Goal: Task Accomplishment & Management: Manage account settings

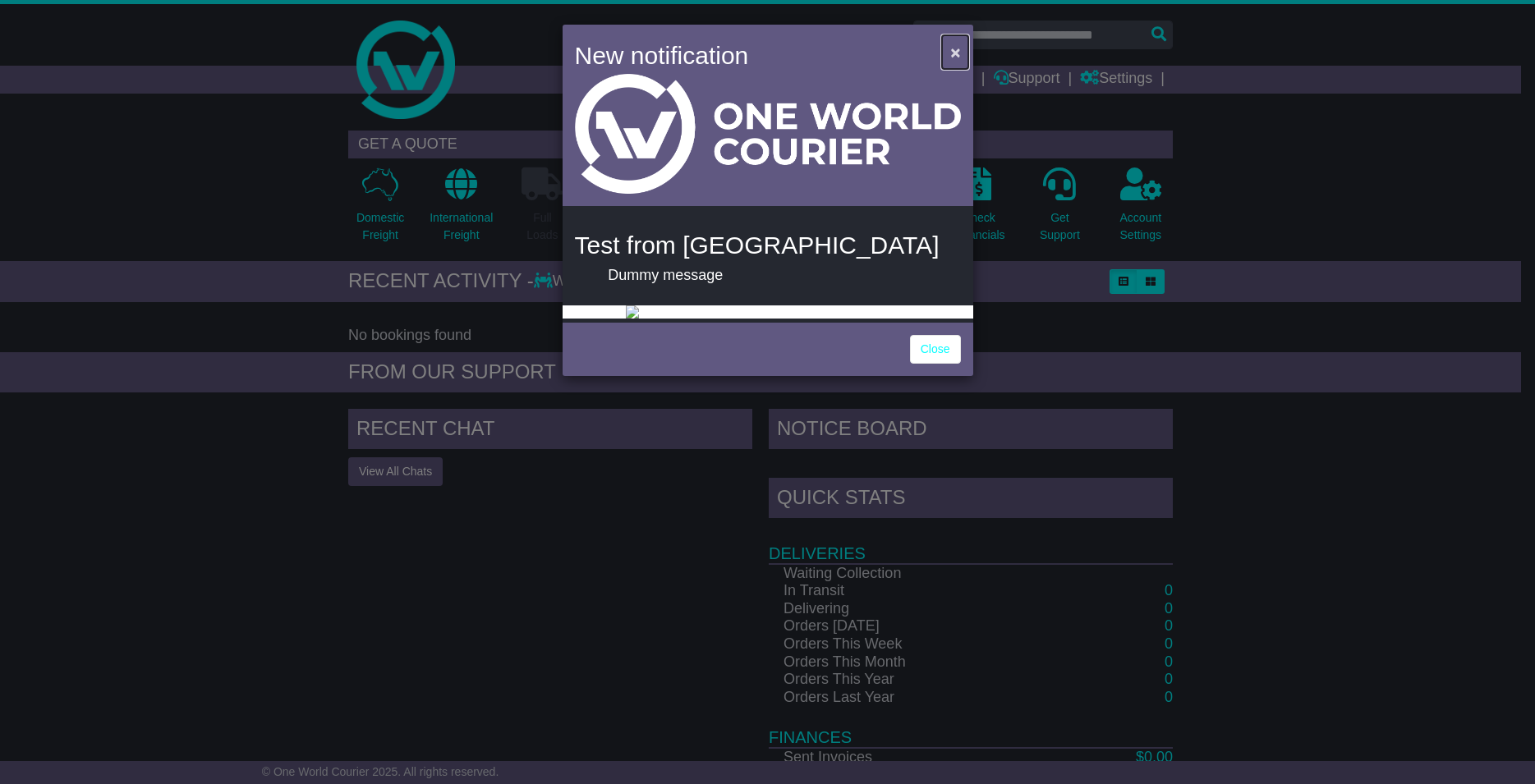
drag, startPoint x: 958, startPoint y: 45, endPoint x: 759, endPoint y: 372, distance: 382.8
click at [759, 372] on div "New notification × Test from Nastya Dummy message Close" at bounding box center [768, 200] width 411 height 351
drag, startPoint x: 937, startPoint y: 640, endPoint x: 936, endPoint y: 626, distance: 14.0
click at [936, 376] on div "Close" at bounding box center [768, 348] width 411 height 57
click at [933, 364] on link "Close" at bounding box center [935, 349] width 51 height 29
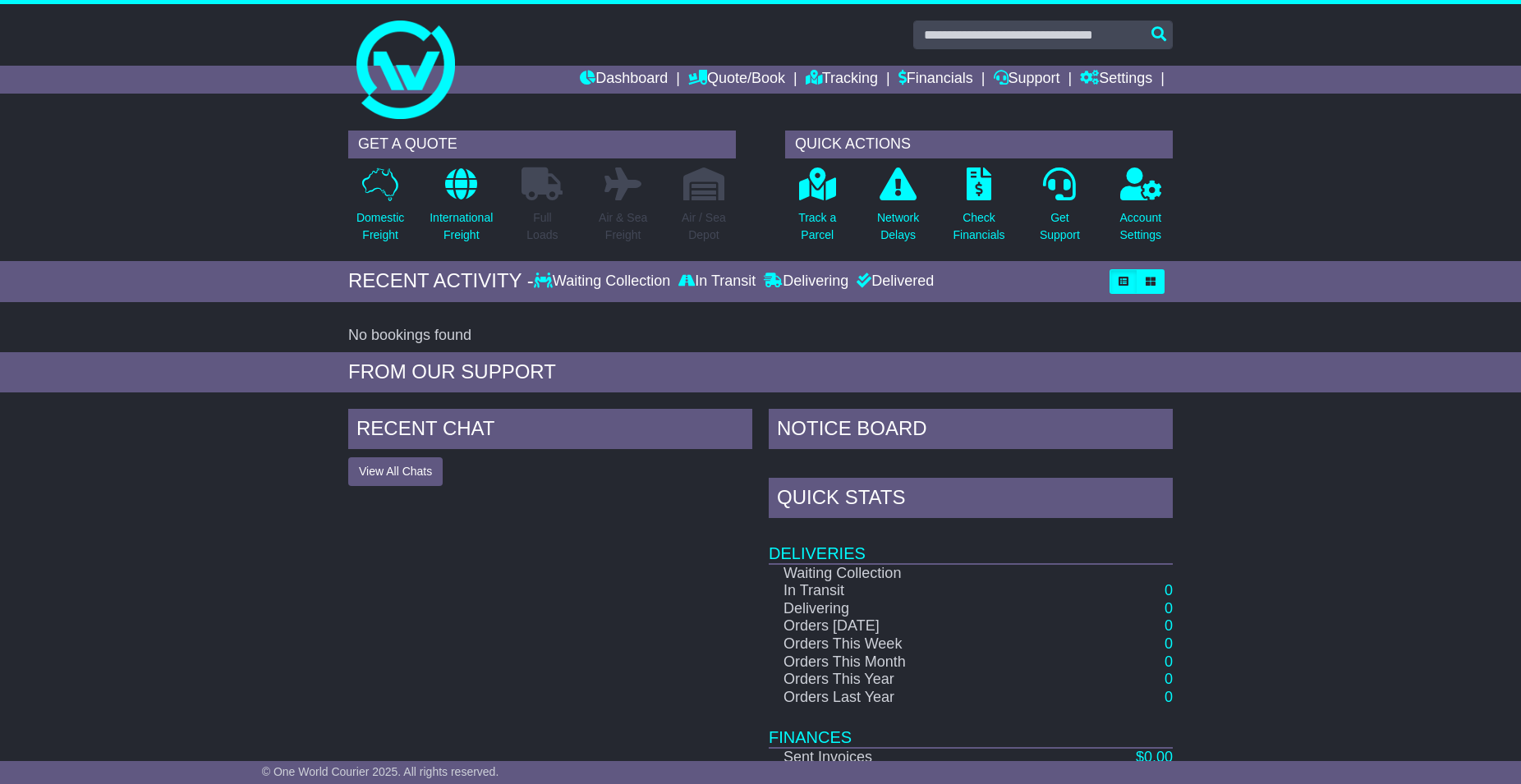
click at [1324, 386] on div "FROM OUR SUPPORT" at bounding box center [760, 373] width 1521 height 41
click at [1107, 80] on link "Settings" at bounding box center [1116, 79] width 72 height 28
click at [1028, 77] on link "Support" at bounding box center [1028, 79] width 66 height 28
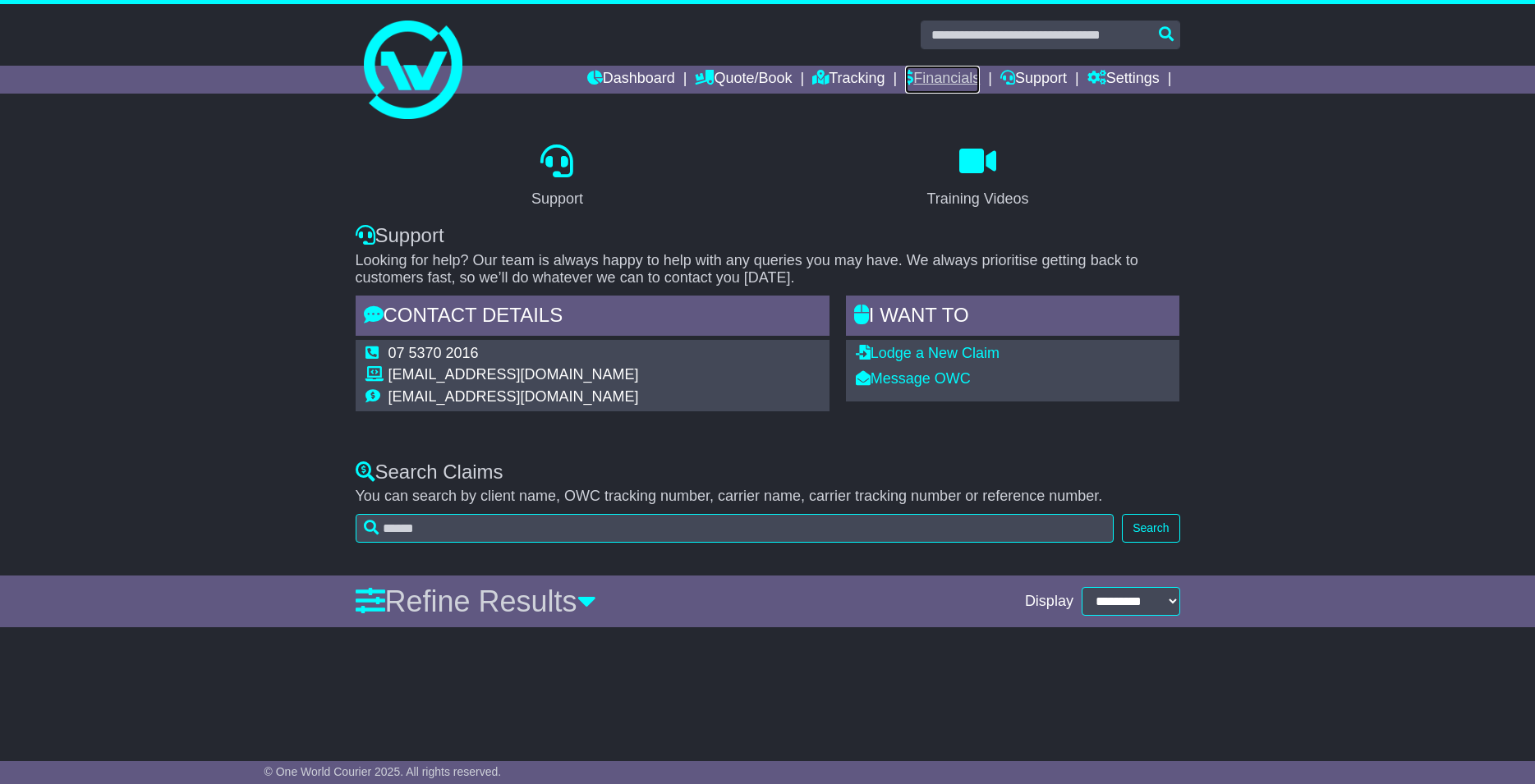
click at [963, 70] on link "Financials" at bounding box center [942, 79] width 75 height 28
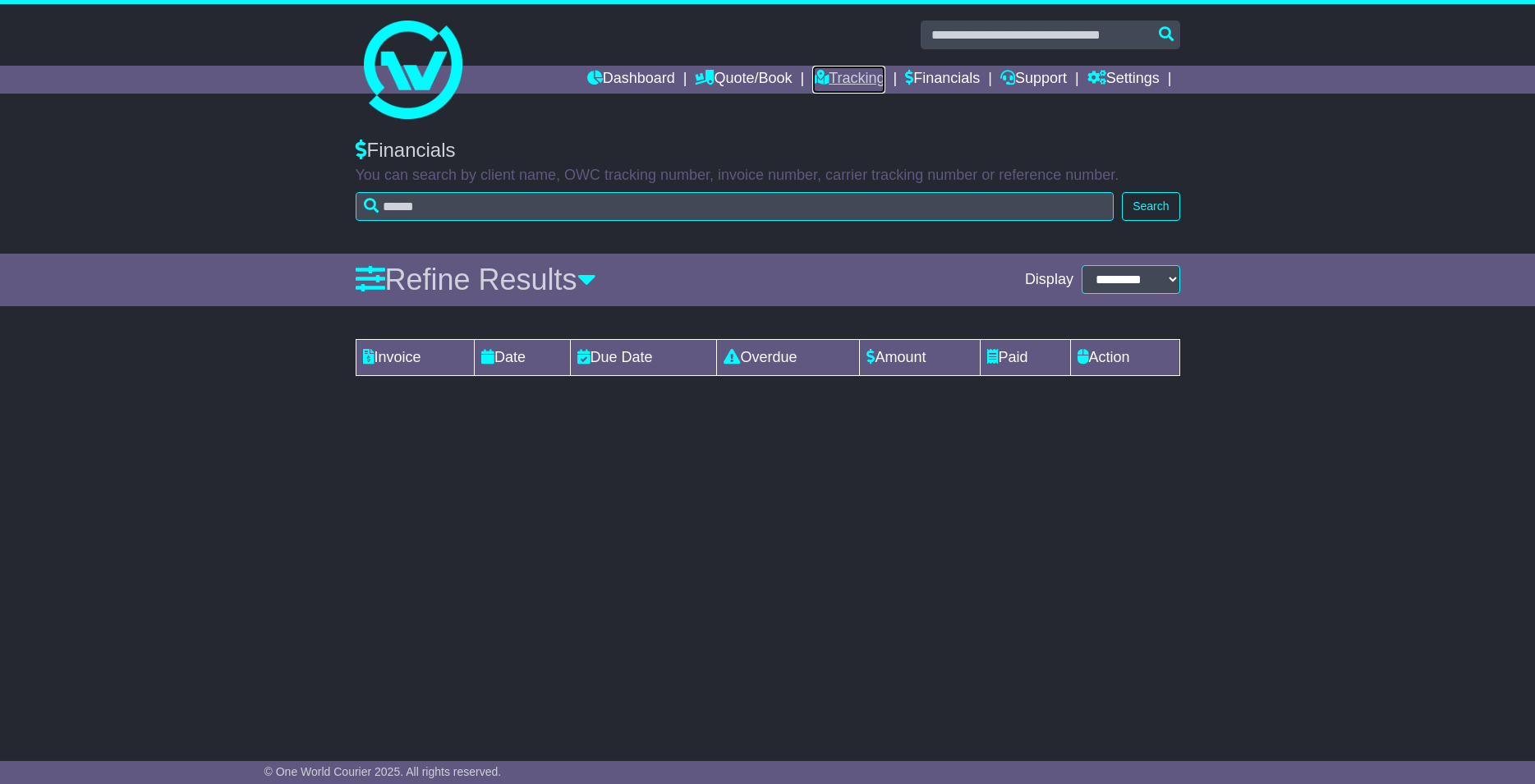
click at [855, 77] on link "Tracking" at bounding box center [849, 79] width 72 height 28
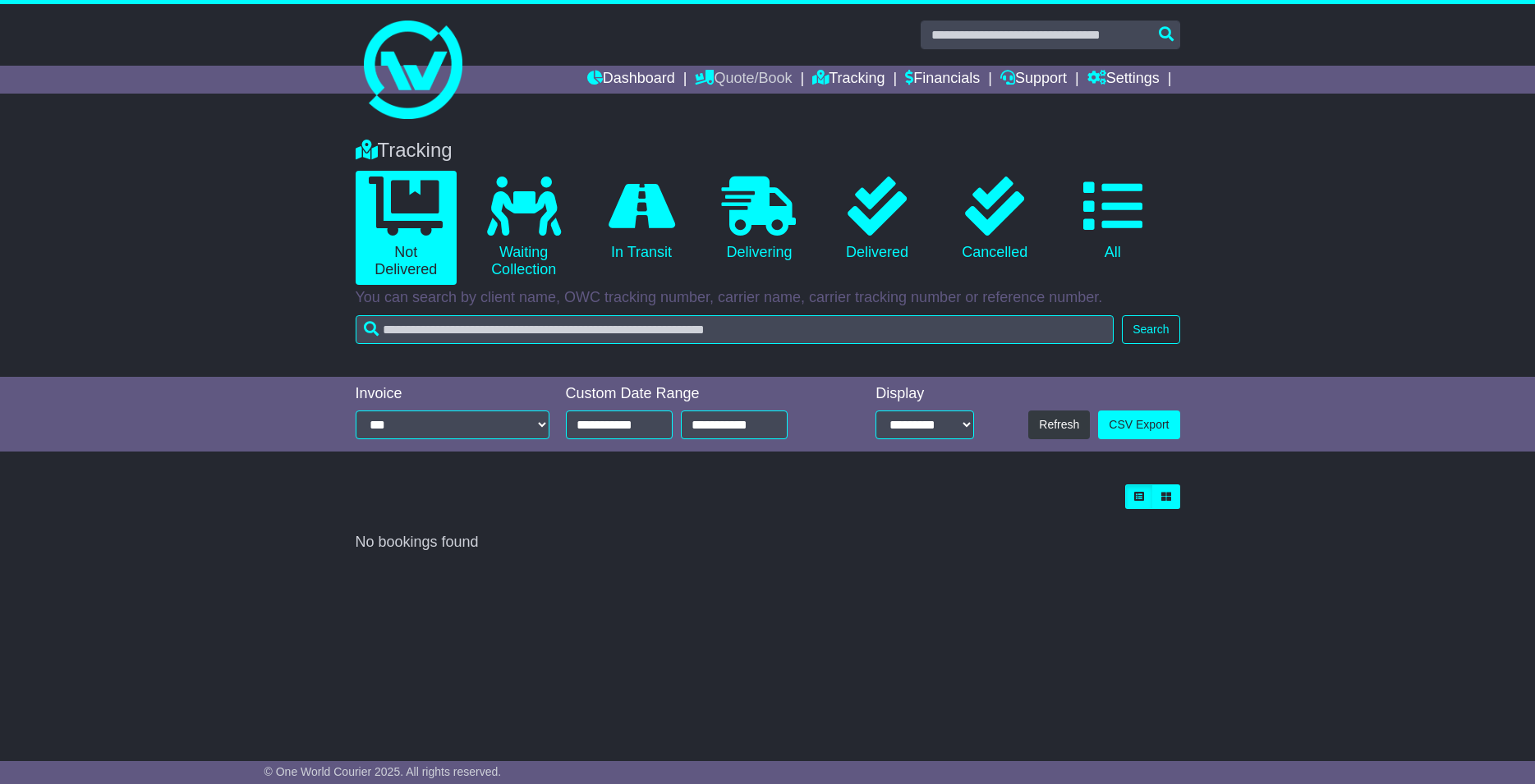
click at [750, 80] on link "Quote/Book" at bounding box center [743, 79] width 97 height 28
click at [643, 75] on link "Dashboard" at bounding box center [631, 79] width 88 height 28
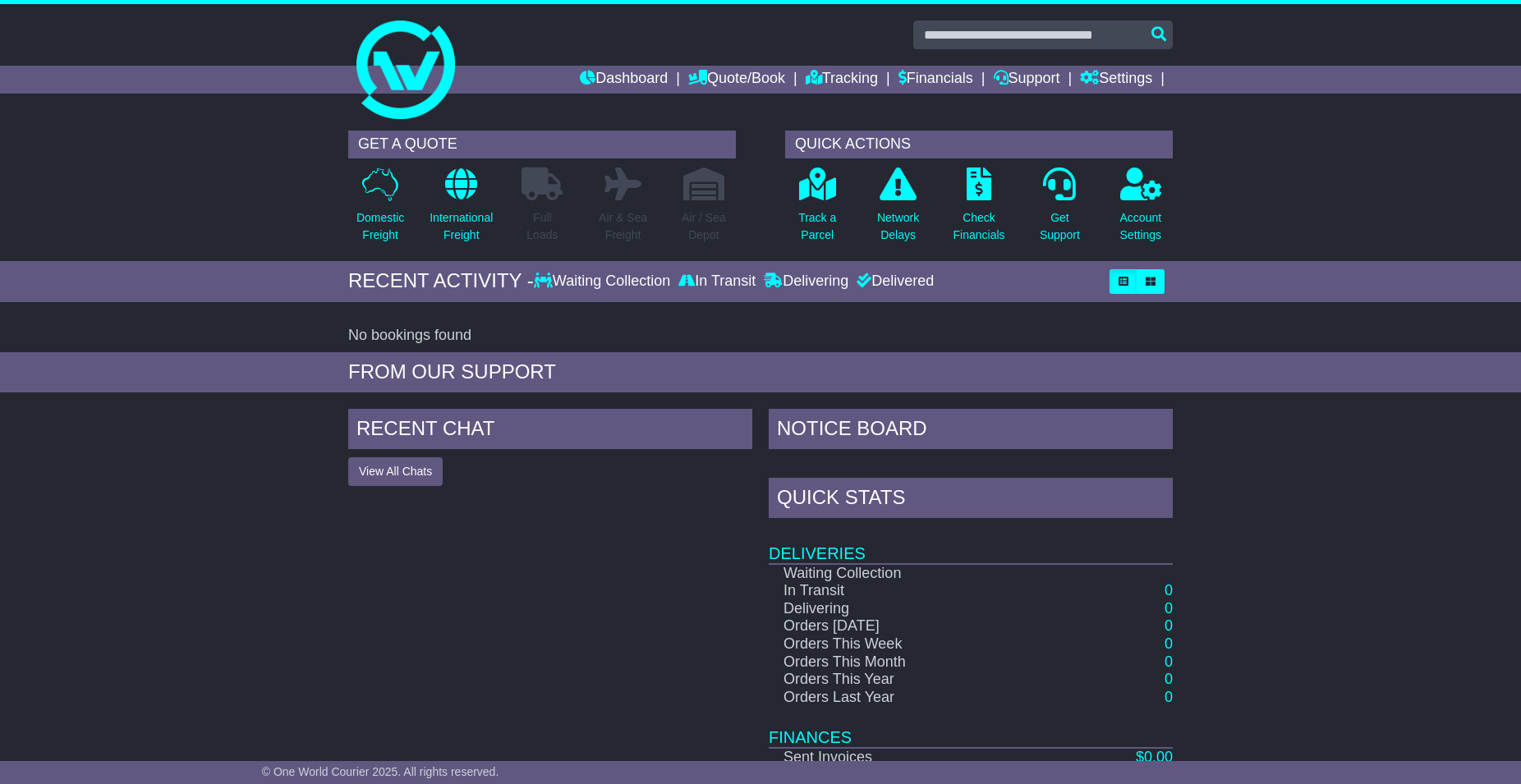
click at [1309, 191] on div "GET A QUOTE Domestic Freight International Freight Full Loads Air & Sea Freight…" at bounding box center [760, 192] width 1521 height 139
click at [1149, 201] on link "Account Settings" at bounding box center [1141, 210] width 43 height 87
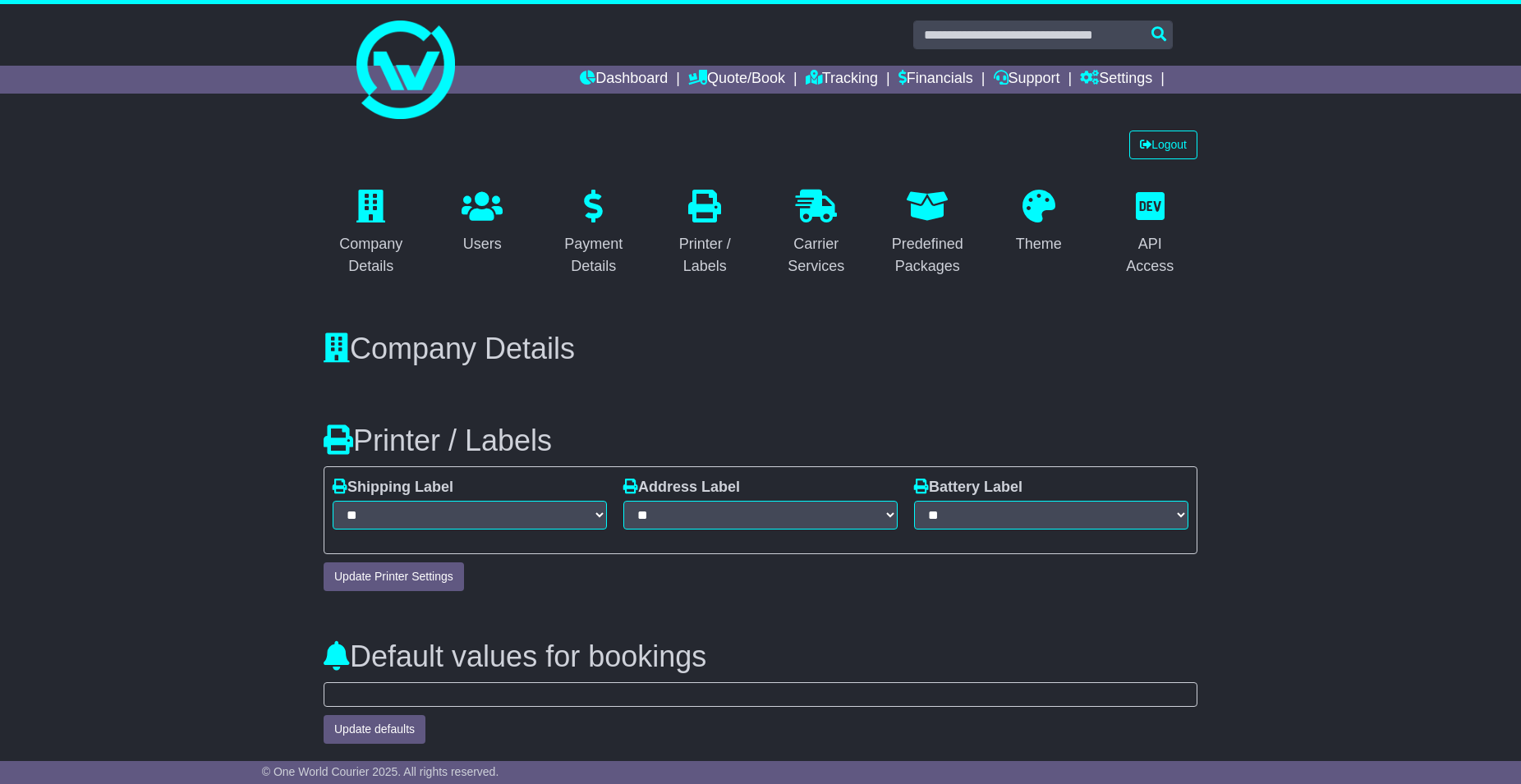
select select "*"
select select "**********"
select select "**"
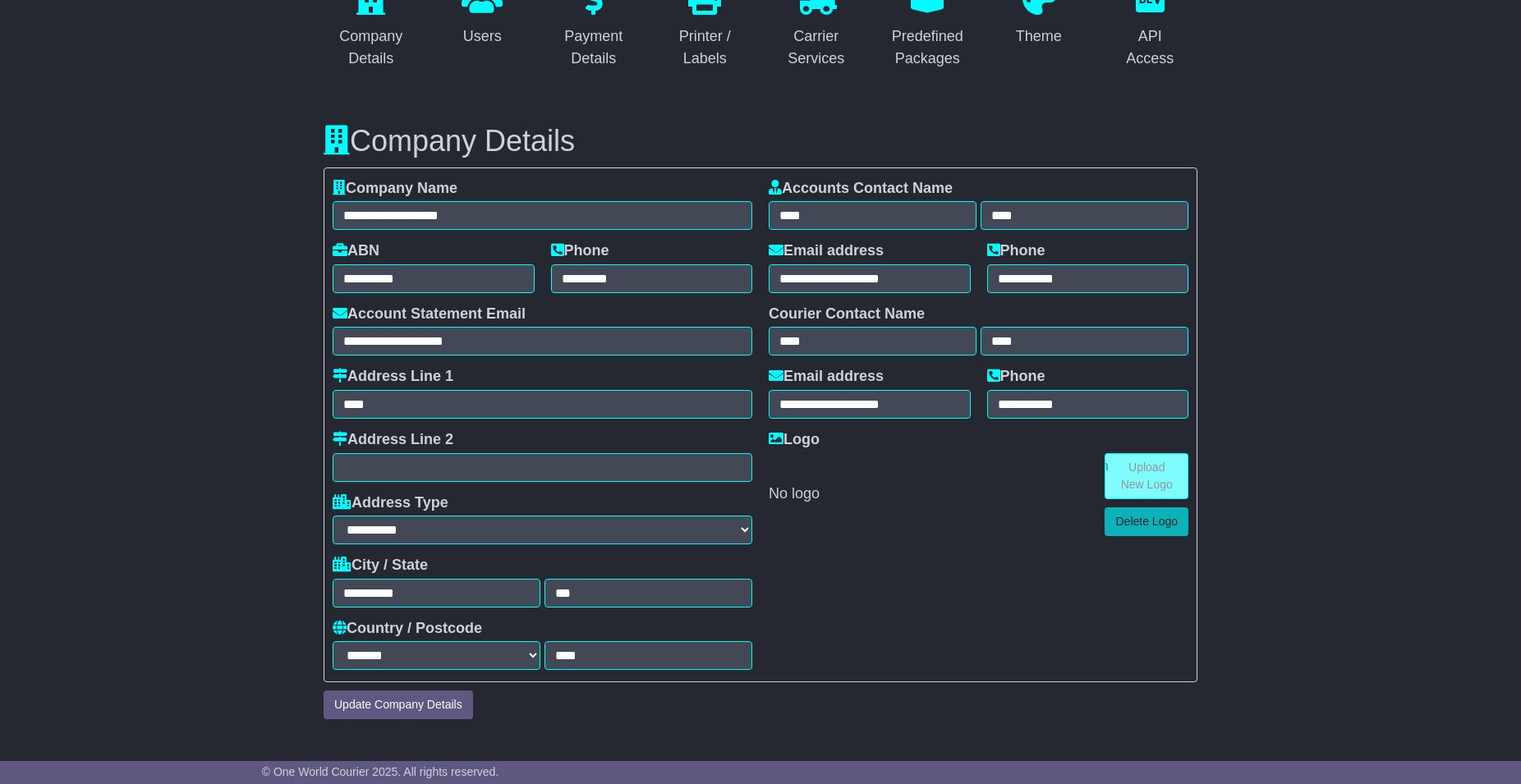
drag, startPoint x: 1371, startPoint y: 263, endPoint x: 1382, endPoint y: 300, distance: 38.6
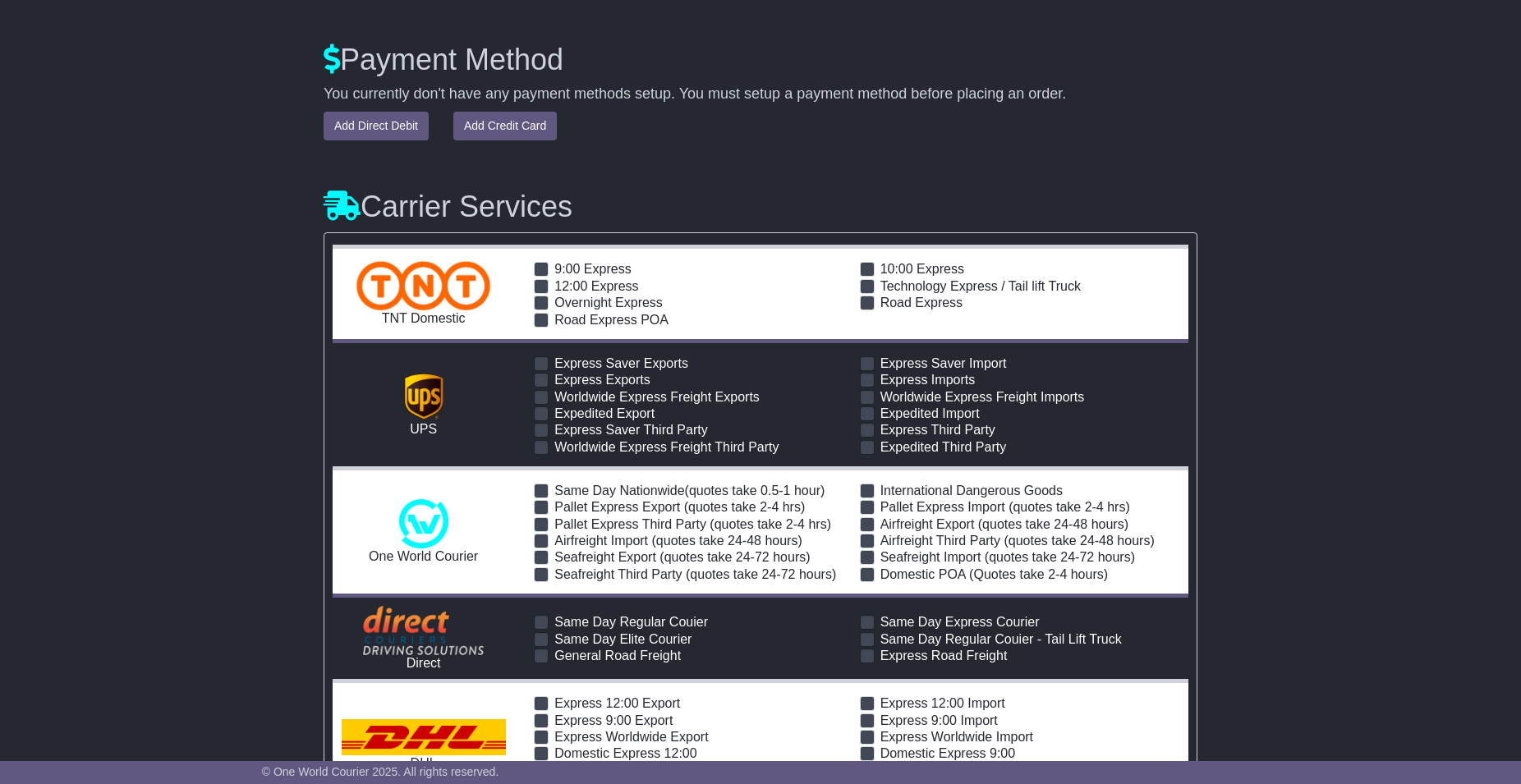
drag, startPoint x: 1360, startPoint y: 253, endPoint x: 1370, endPoint y: 352, distance: 99.5
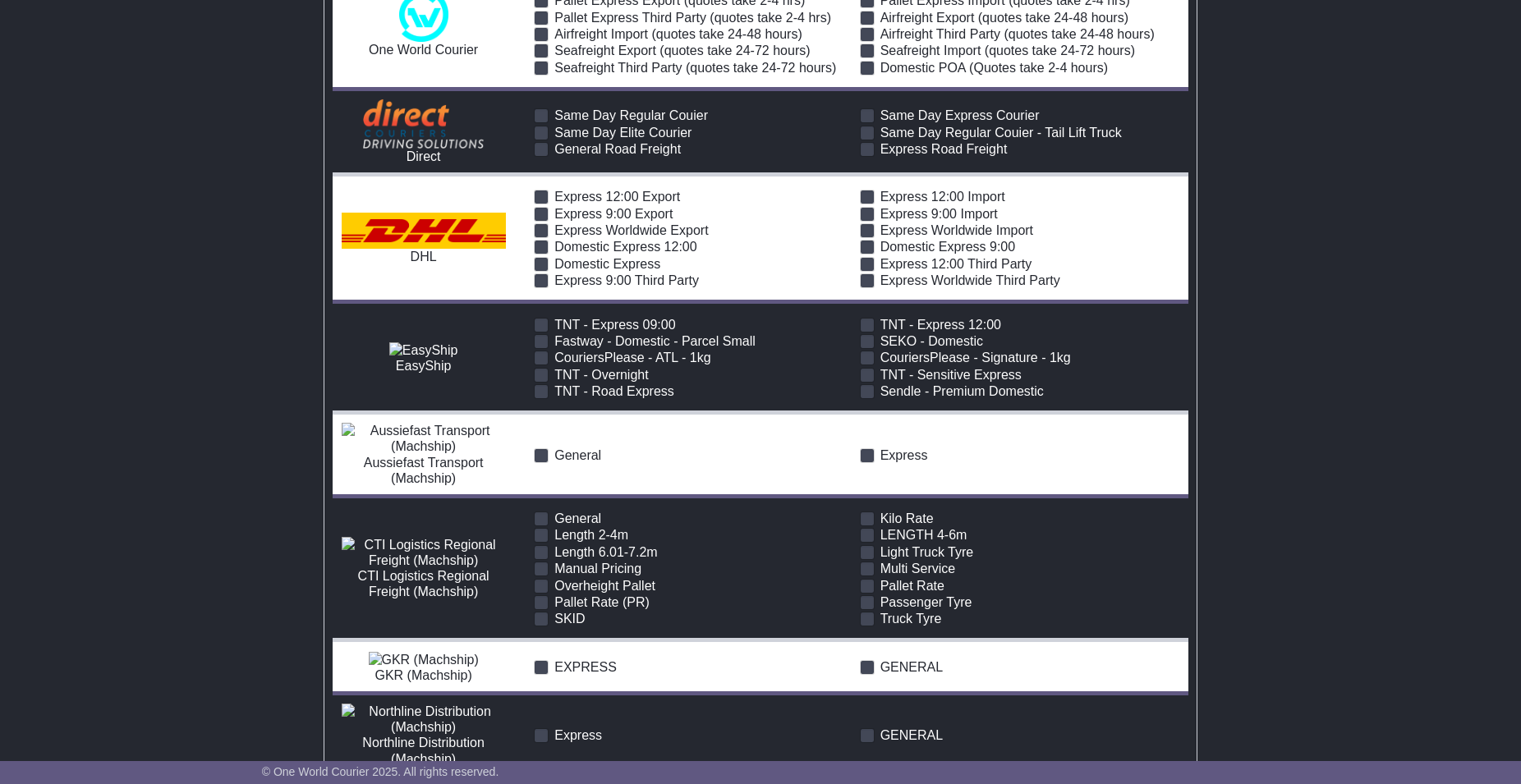
drag, startPoint x: 1373, startPoint y: 316, endPoint x: 1362, endPoint y: 451, distance: 135.4
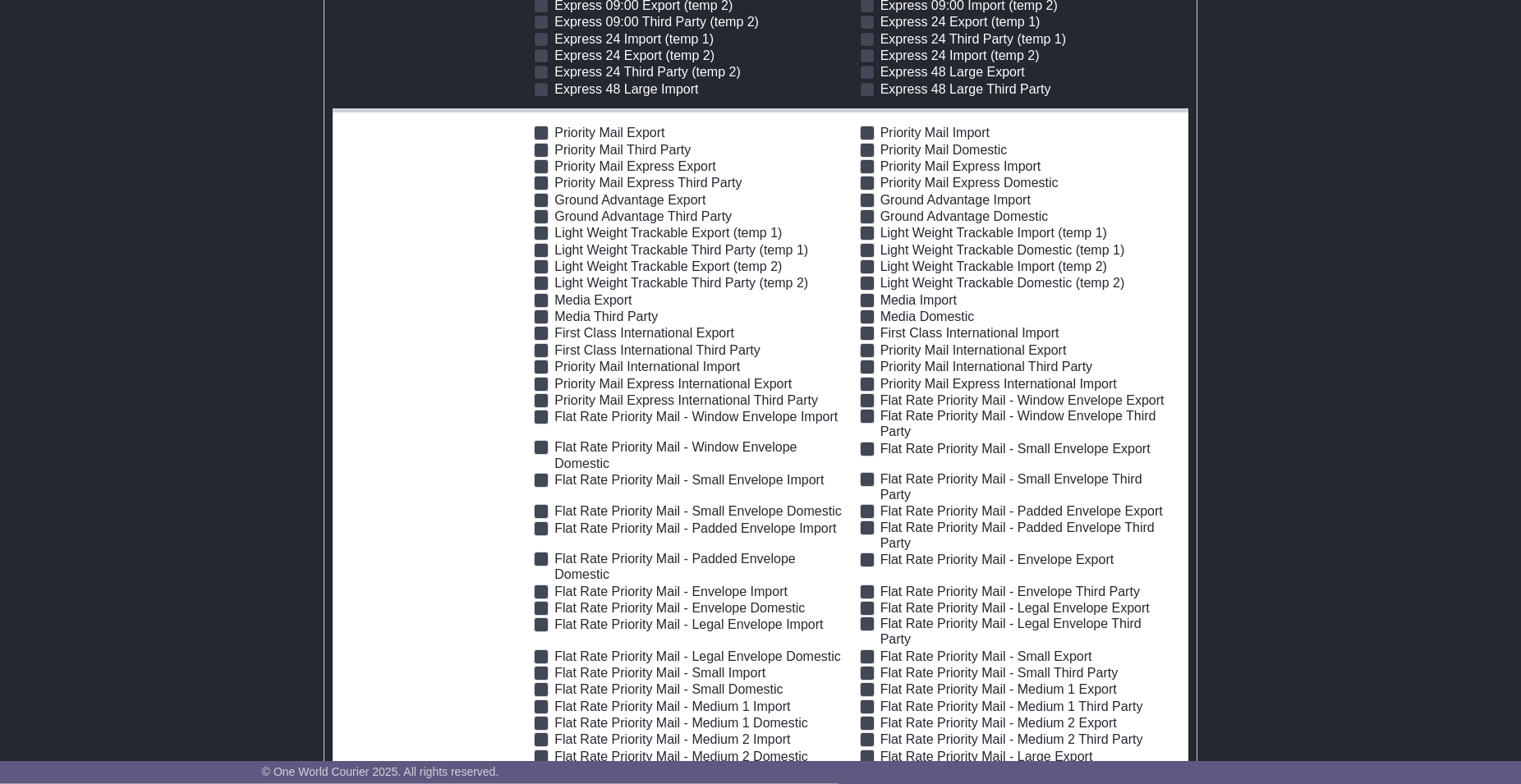
drag, startPoint x: 1377, startPoint y: 464, endPoint x: 1431, endPoint y: 191, distance: 278.3
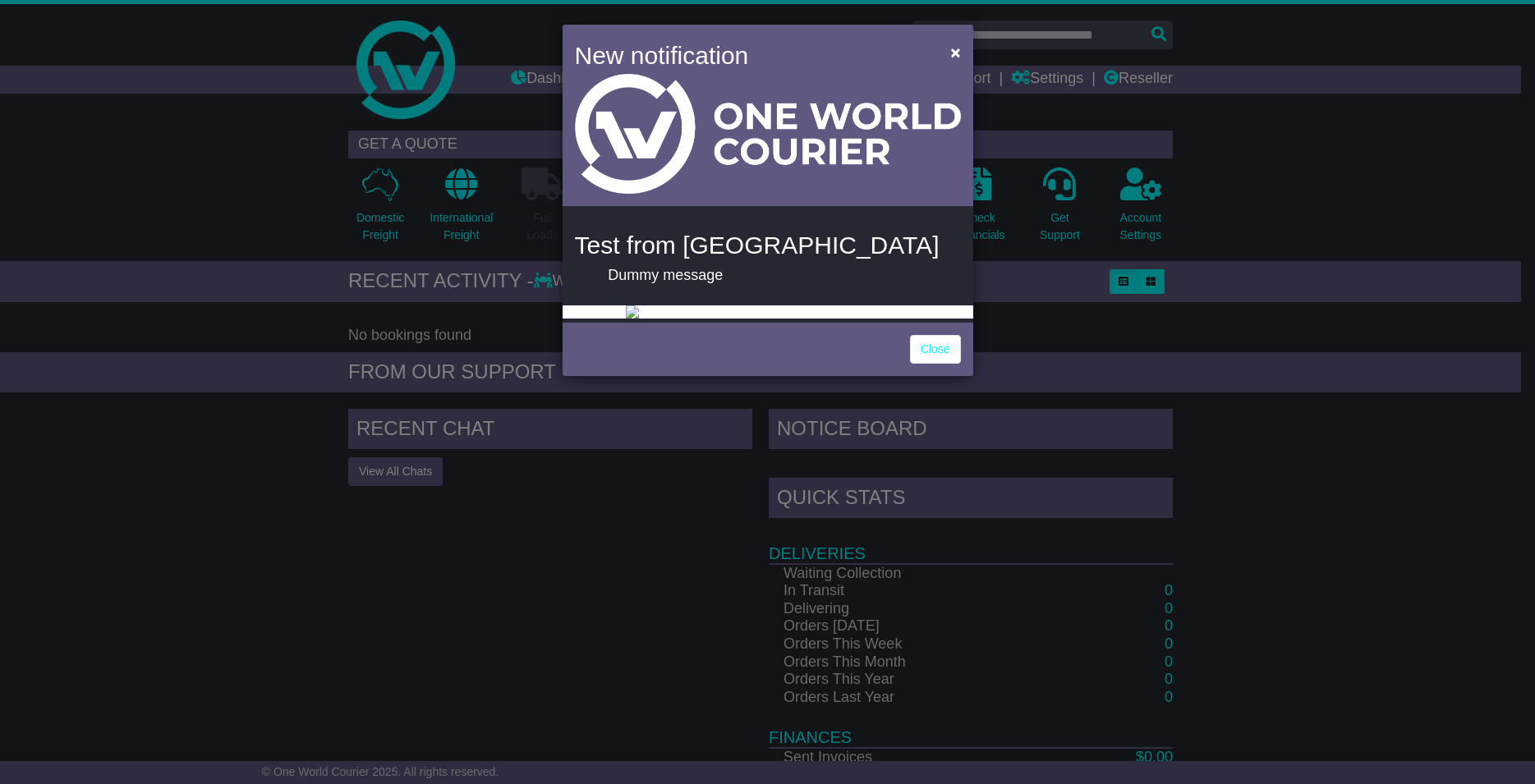
click at [725, 267] on div "Test from Nastya Dummy message" at bounding box center [768, 257] width 411 height 95
click at [799, 319] on img at bounding box center [768, 312] width 282 height 13
drag, startPoint x: 886, startPoint y: 598, endPoint x: 930, endPoint y: 620, distance: 49.2
click at [884, 376] on div "Close" at bounding box center [768, 348] width 411 height 57
click at [762, 319] on img at bounding box center [768, 312] width 282 height 13
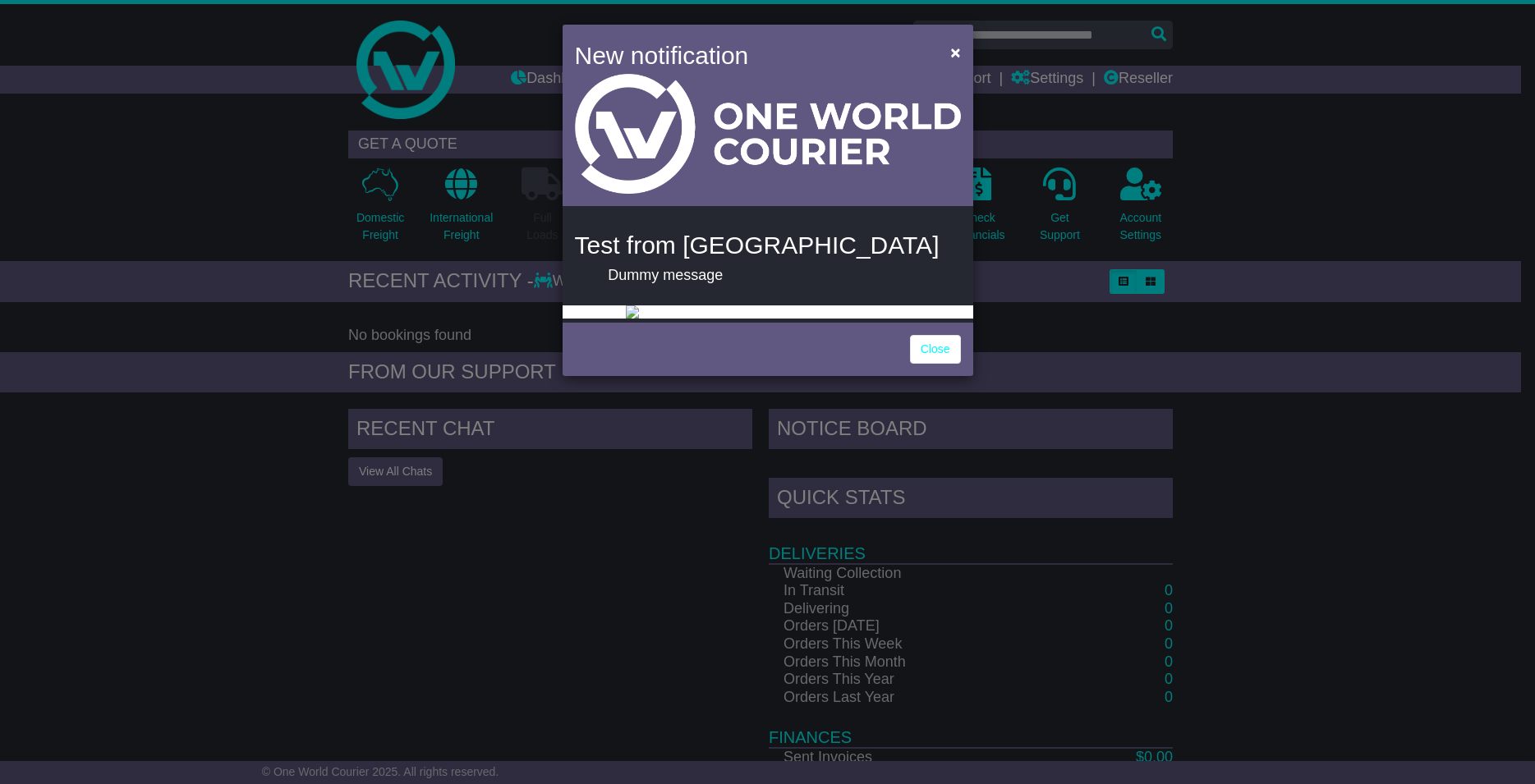
click at [717, 319] on img at bounding box center [768, 312] width 282 height 13
click at [936, 364] on link "Close" at bounding box center [935, 349] width 51 height 29
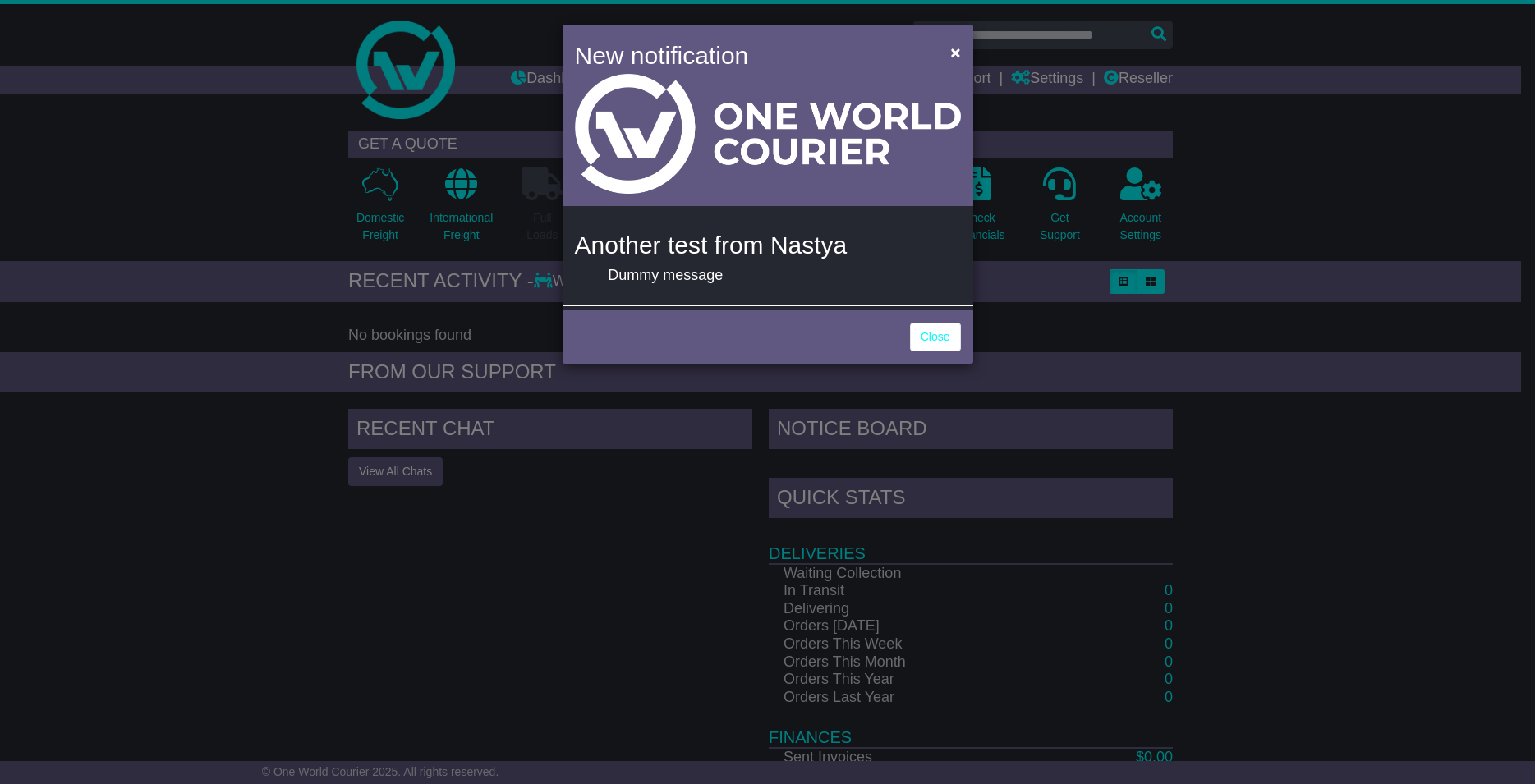
click at [686, 236] on h4 "Another test from Nastya" at bounding box center [768, 244] width 387 height 27
drag, startPoint x: 730, startPoint y: 280, endPoint x: 885, endPoint y: 320, distance: 160.1
click at [732, 280] on p "Dummy message" at bounding box center [768, 276] width 319 height 18
click at [930, 328] on link "Close" at bounding box center [935, 337] width 51 height 29
click at [927, 343] on link "Close" at bounding box center [935, 337] width 51 height 29
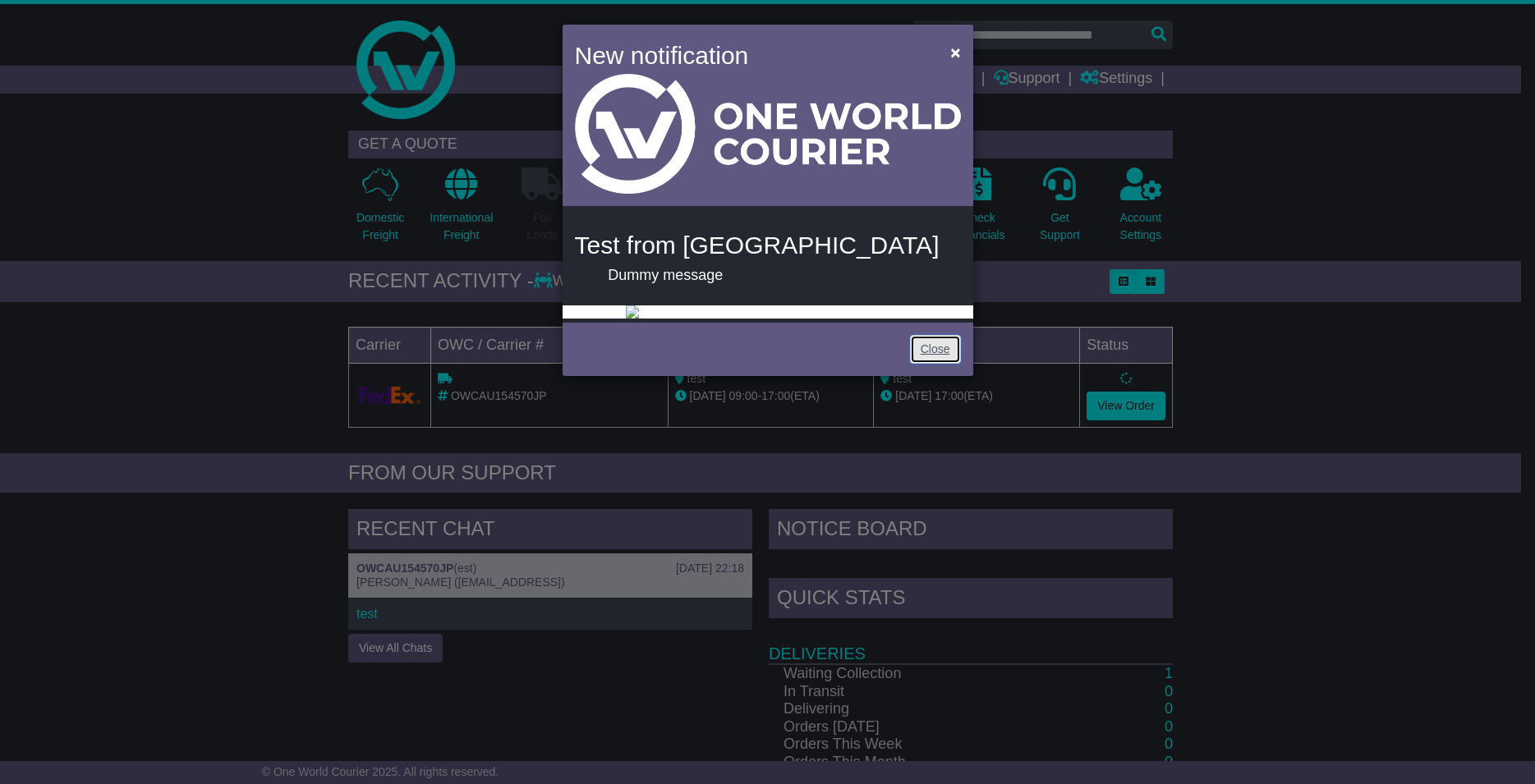
click at [927, 364] on link "Close" at bounding box center [935, 349] width 51 height 29
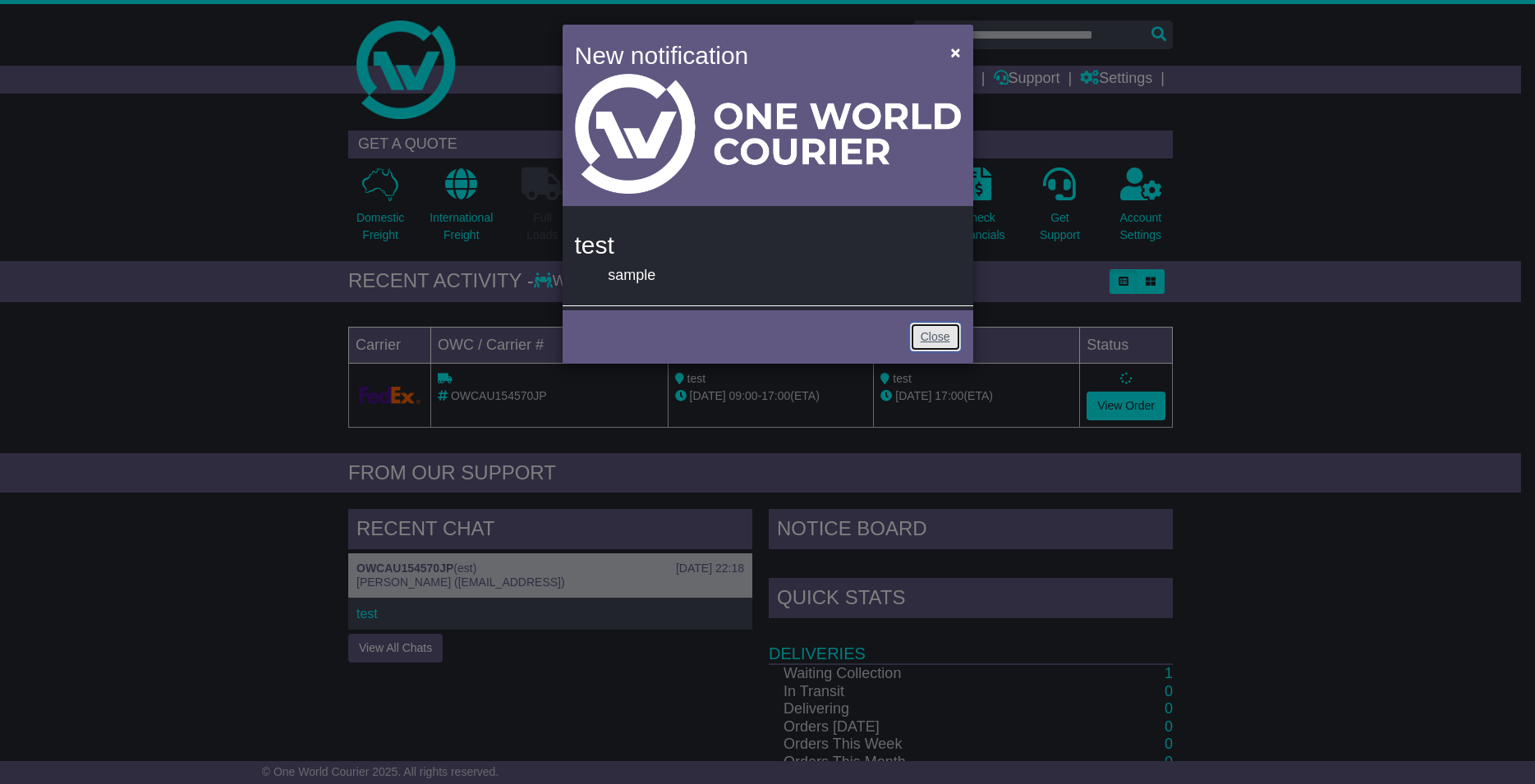
click at [934, 339] on link "Close" at bounding box center [935, 337] width 51 height 29
click at [945, 333] on link "Close" at bounding box center [935, 337] width 51 height 29
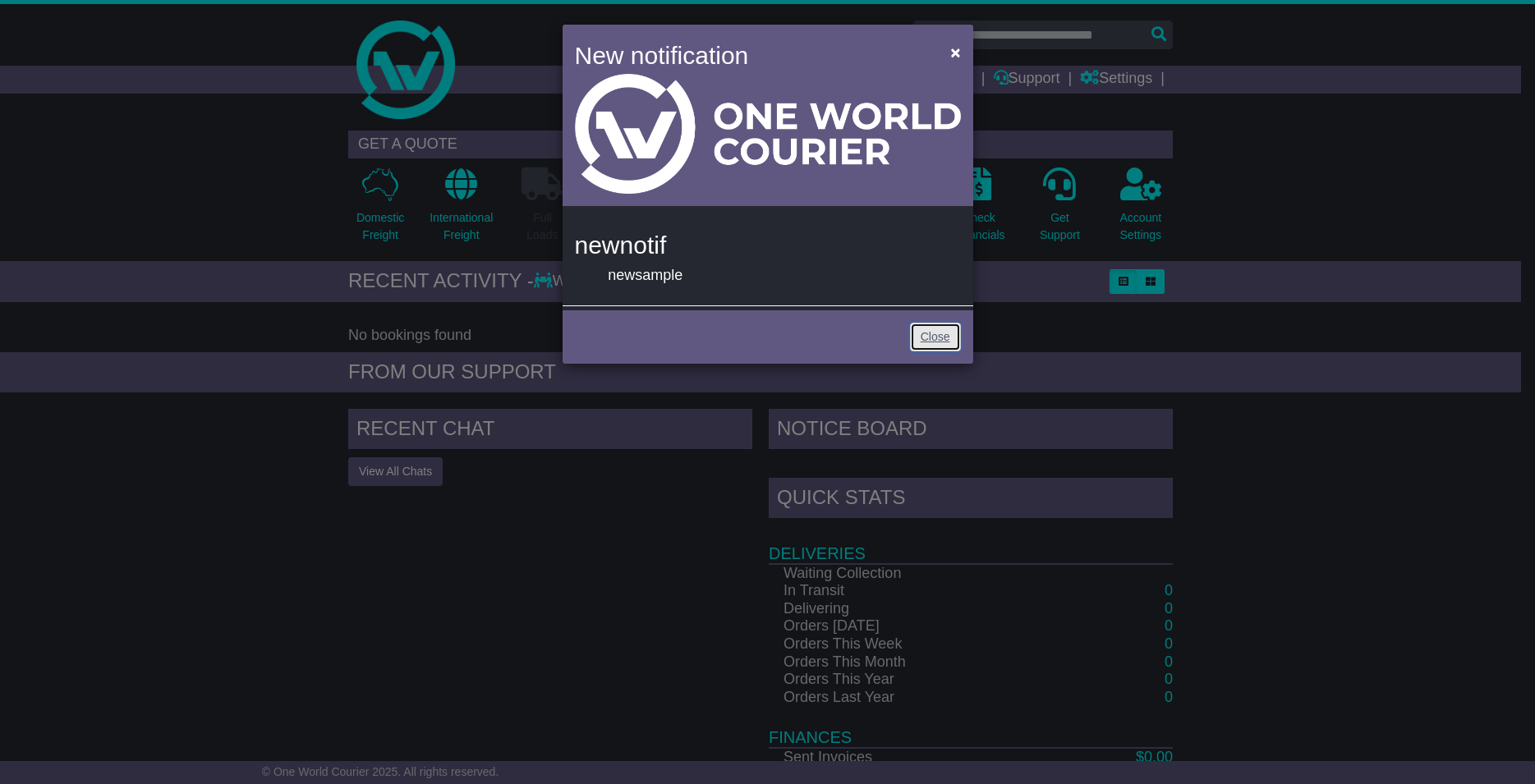
click at [922, 334] on link "Close" at bounding box center [935, 337] width 51 height 29
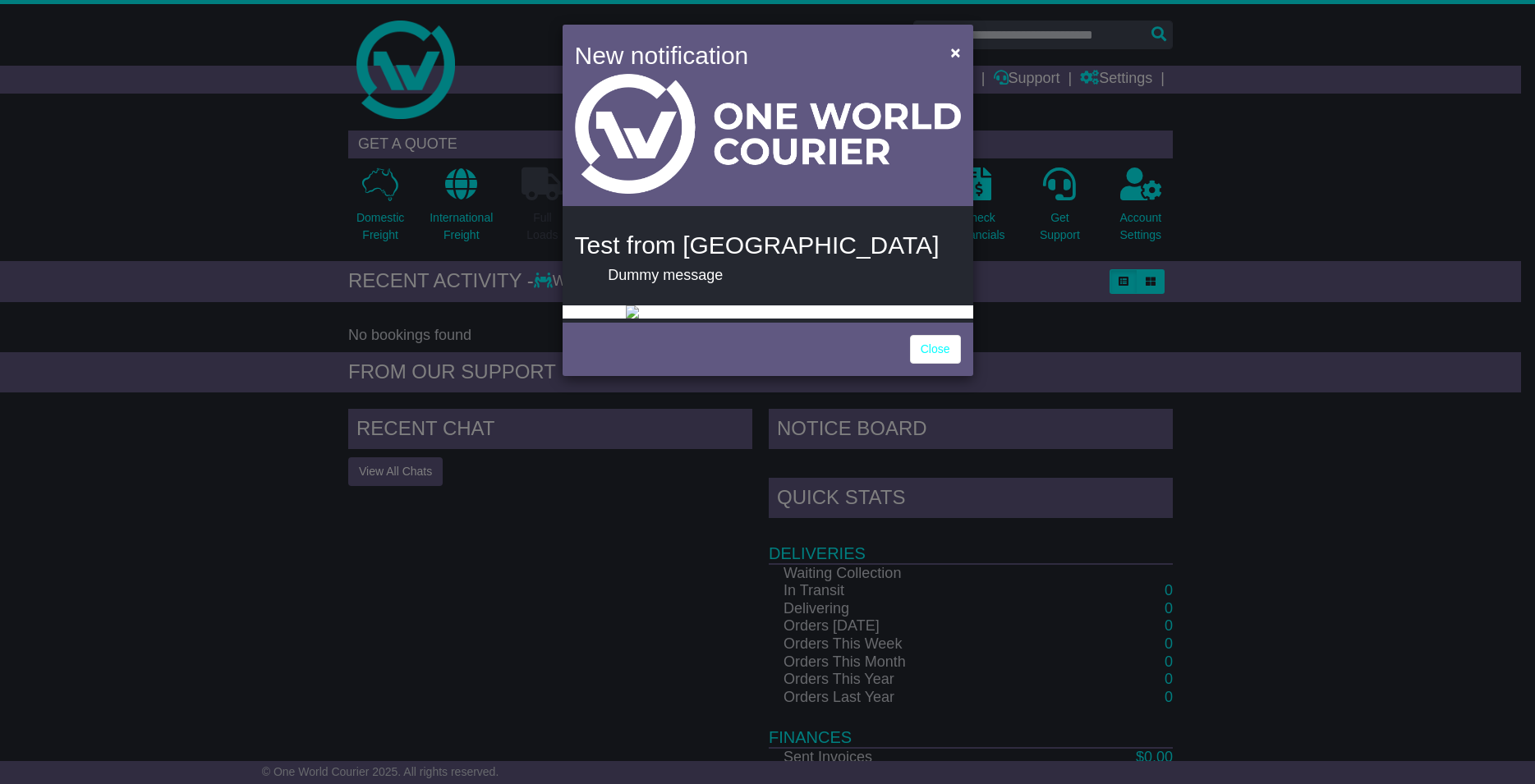
click at [825, 272] on p "Dummy message" at bounding box center [768, 276] width 319 height 18
click at [933, 364] on link "Close" at bounding box center [935, 349] width 51 height 29
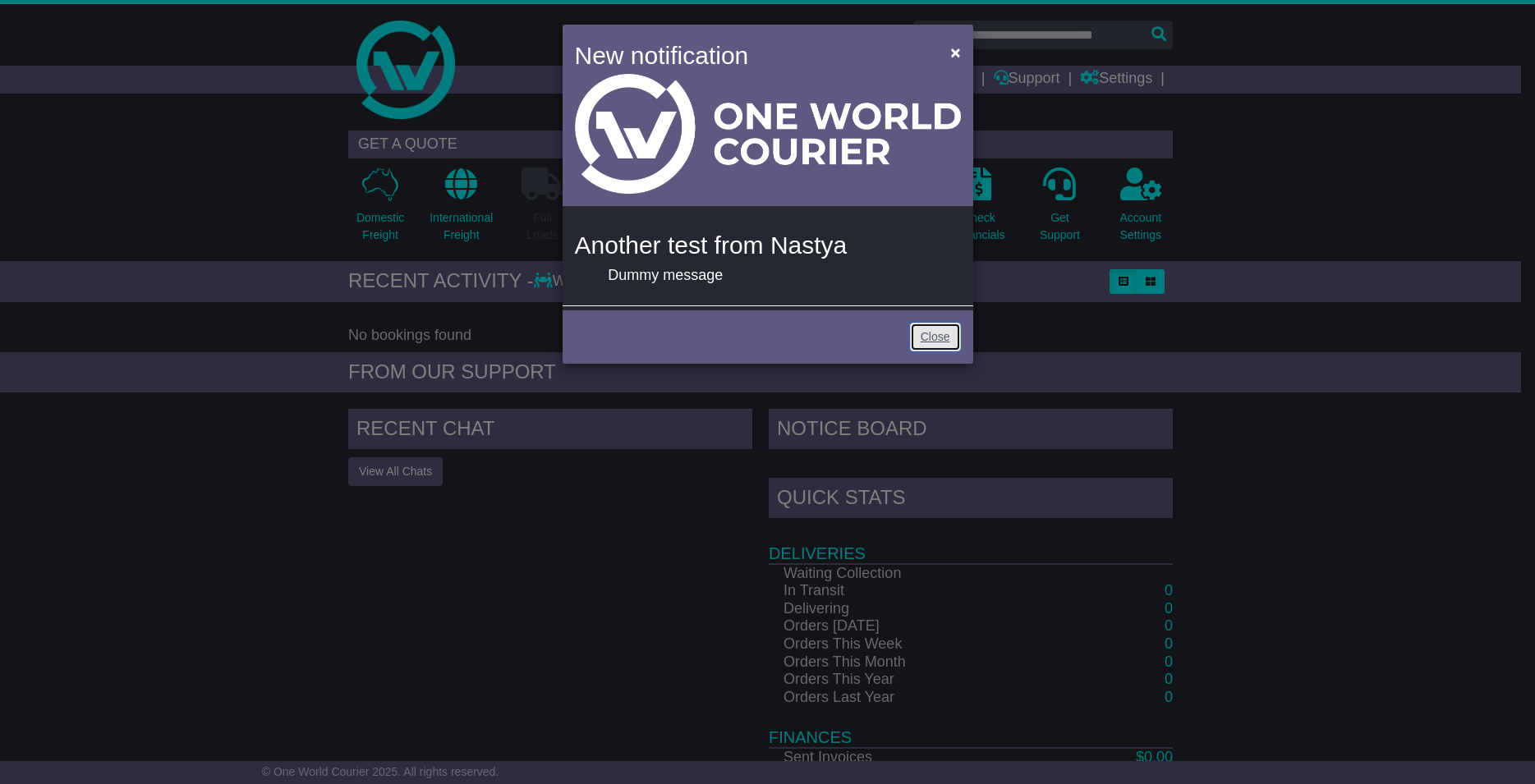
click at [927, 333] on link "Close" at bounding box center [935, 337] width 51 height 29
click at [942, 338] on link "Close" at bounding box center [935, 337] width 51 height 29
click at [941, 338] on link "Close" at bounding box center [935, 337] width 51 height 29
click at [932, 327] on link "Close" at bounding box center [935, 337] width 51 height 29
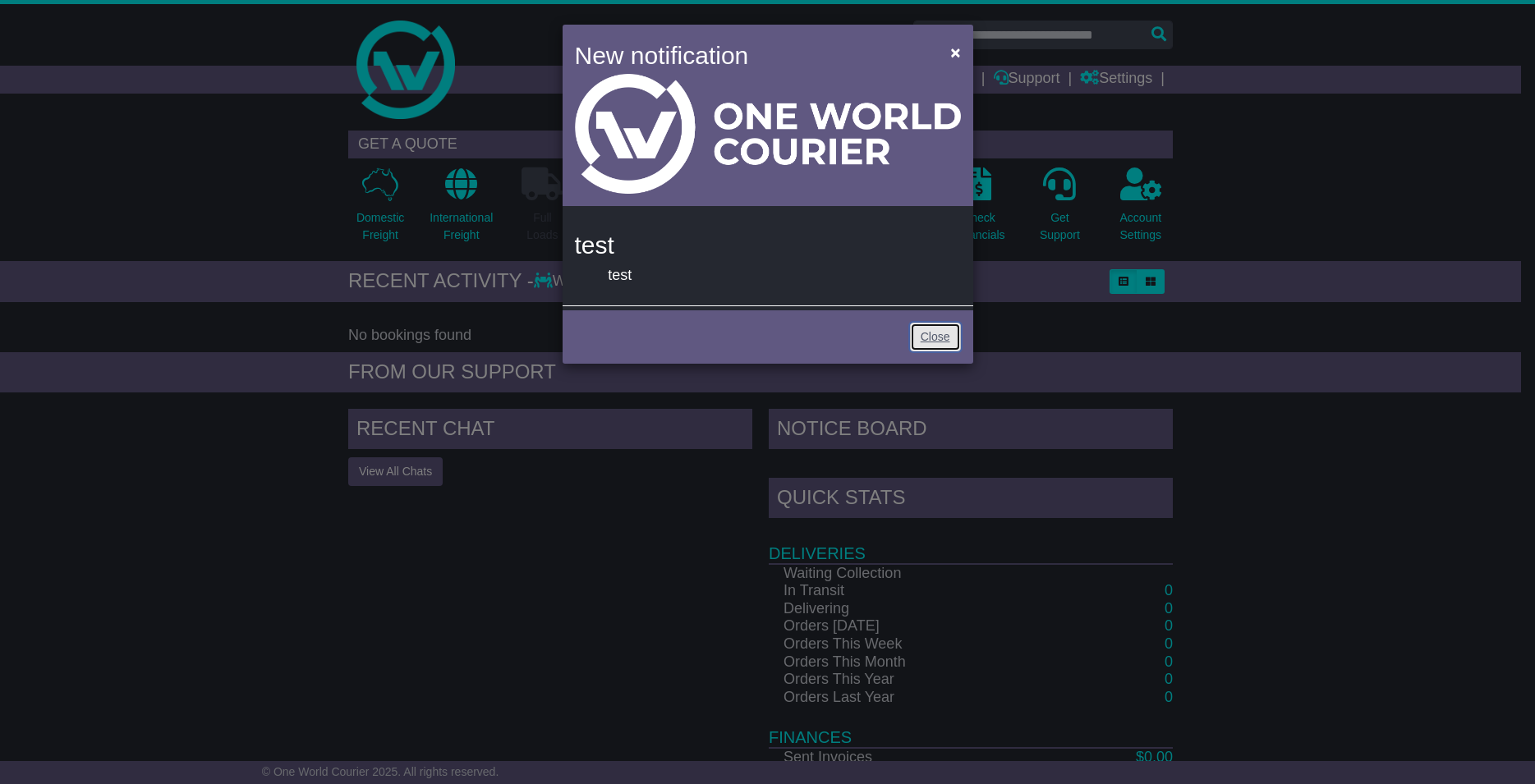
click at [930, 328] on link "Close" at bounding box center [935, 337] width 51 height 29
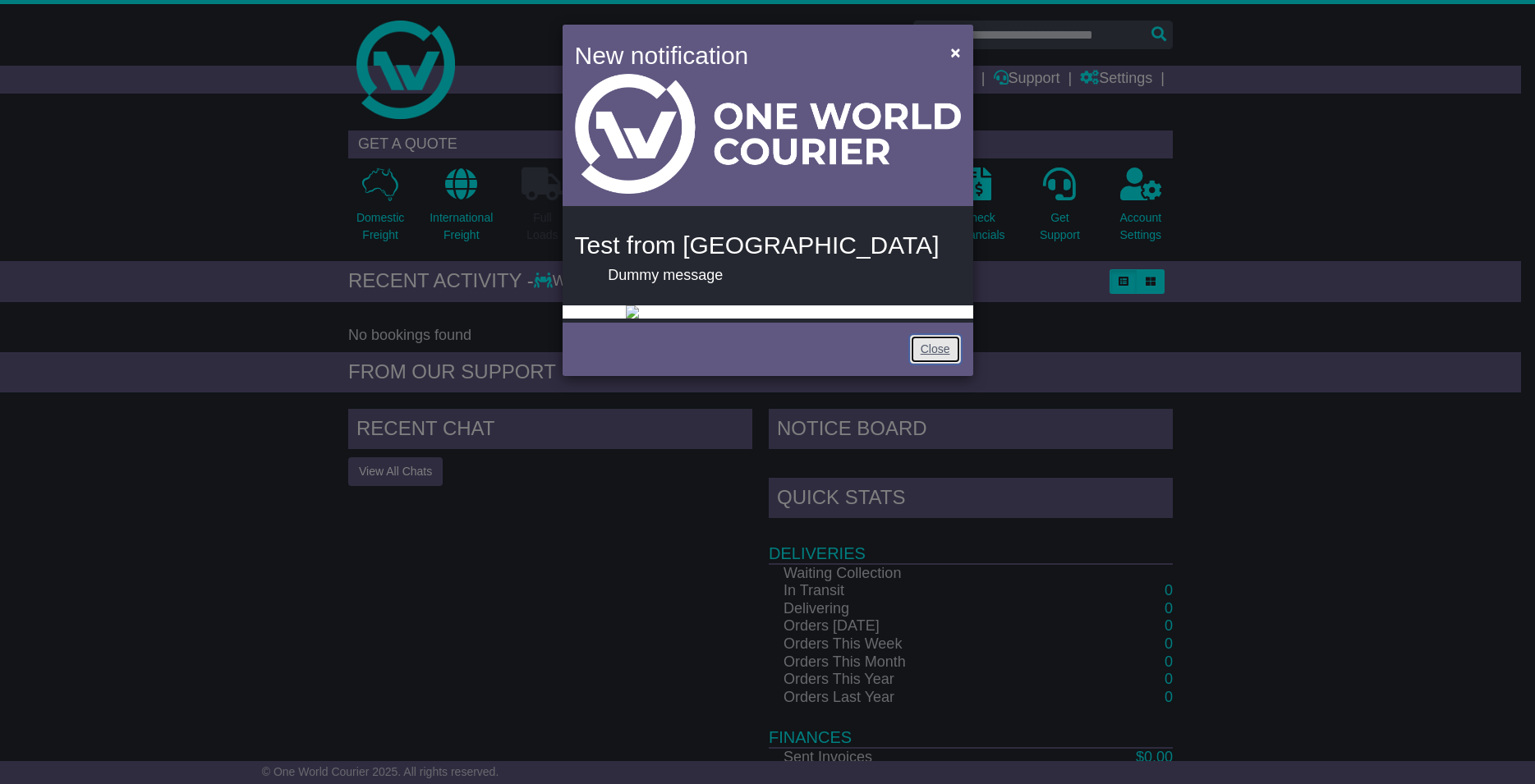
click at [946, 364] on link "Close" at bounding box center [935, 349] width 51 height 29
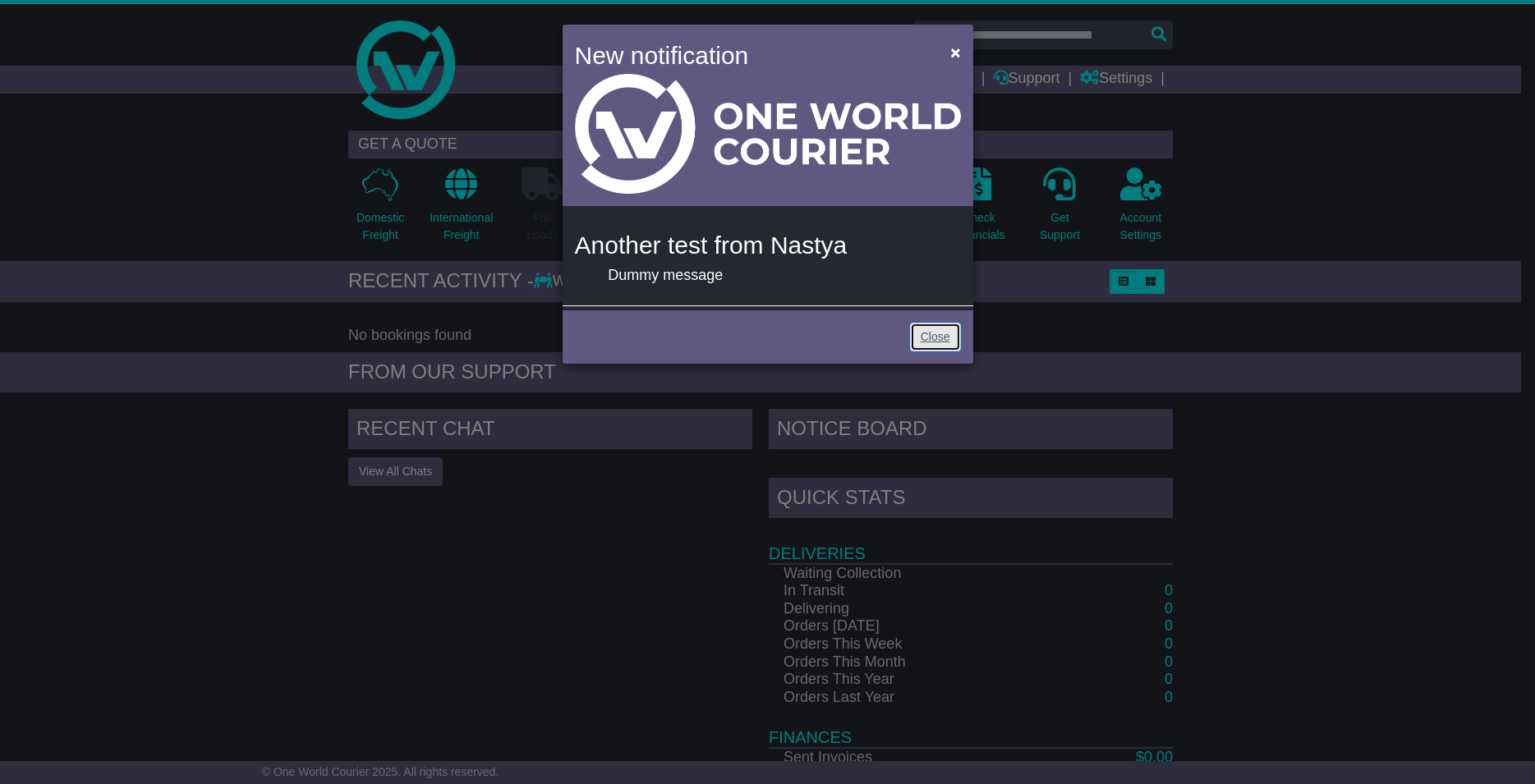
click at [946, 332] on link "Close" at bounding box center [935, 337] width 51 height 29
